Goal: Transaction & Acquisition: Purchase product/service

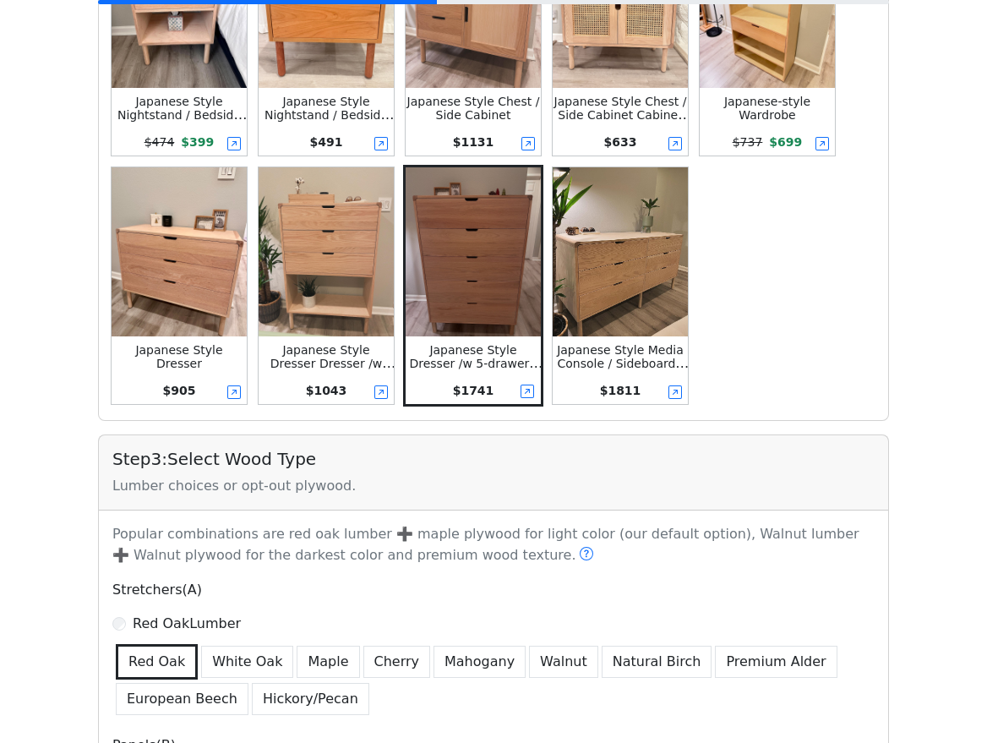
scroll to position [553, 0]
